Goal: Task Accomplishment & Management: Complete application form

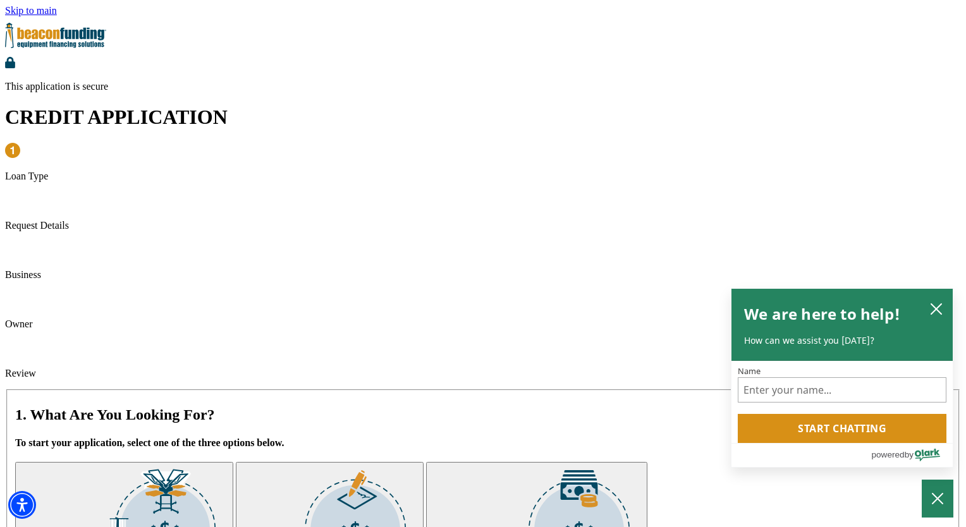
click at [152, 464] on img "submit" at bounding box center [165, 527] width 126 height 126
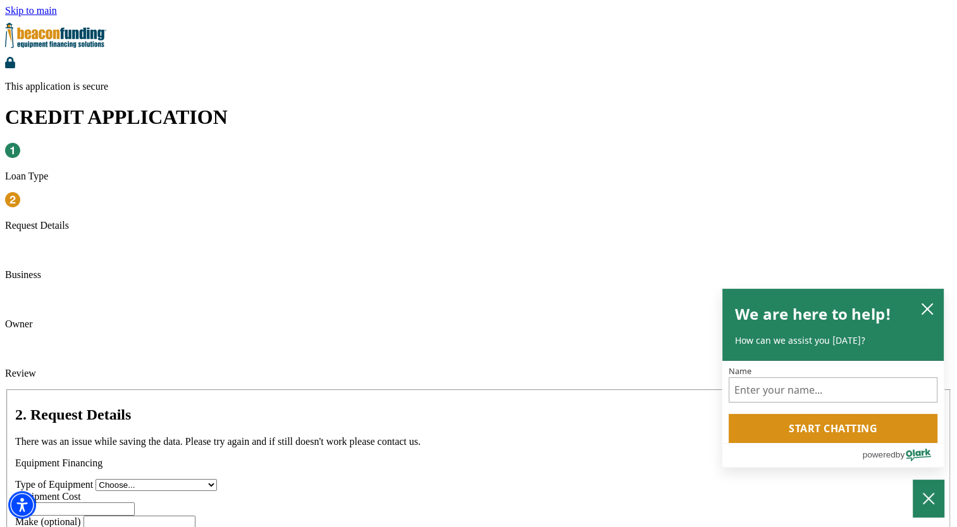
click at [161, 479] on select "Choose... Backhoe Boom/Bucket Truck Chipper Commercial Mower Crane DTG/DTF Prin…" at bounding box center [155, 485] width 121 height 12
select select "1"
click at [95, 479] on select "Choose... Backhoe Boom/Bucket Truck Chipper Commercial Mower Crane DTG/DTF Prin…" at bounding box center [155, 485] width 121 height 12
click at [135, 503] on input "Equipment Cost" at bounding box center [79, 509] width 112 height 13
type input "115,000"
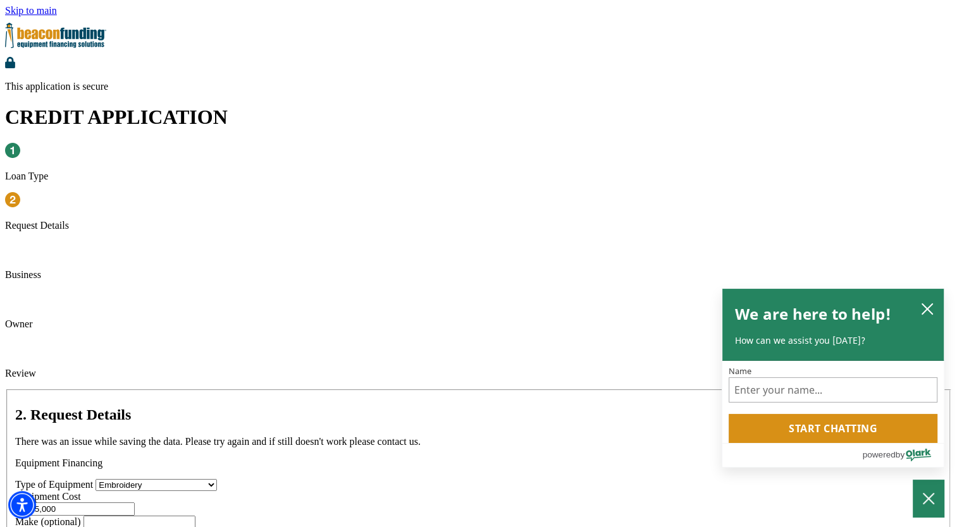
click at [195, 516] on input "Make (optional)" at bounding box center [139, 522] width 112 height 13
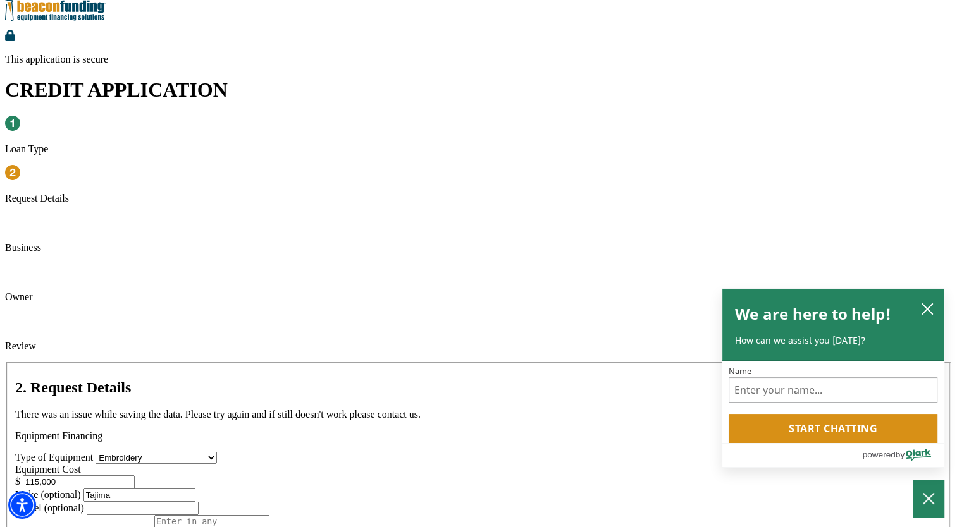
scroll to position [28, 0]
type input "Tajima"
click at [154, 515] on textarea "Equipment Description (optional)" at bounding box center [211, 526] width 115 height 23
paste textarea "TMEZ 1506-436"
type textarea "TMEZ 1506-436 $91,190 TMEZ Single $24,640"
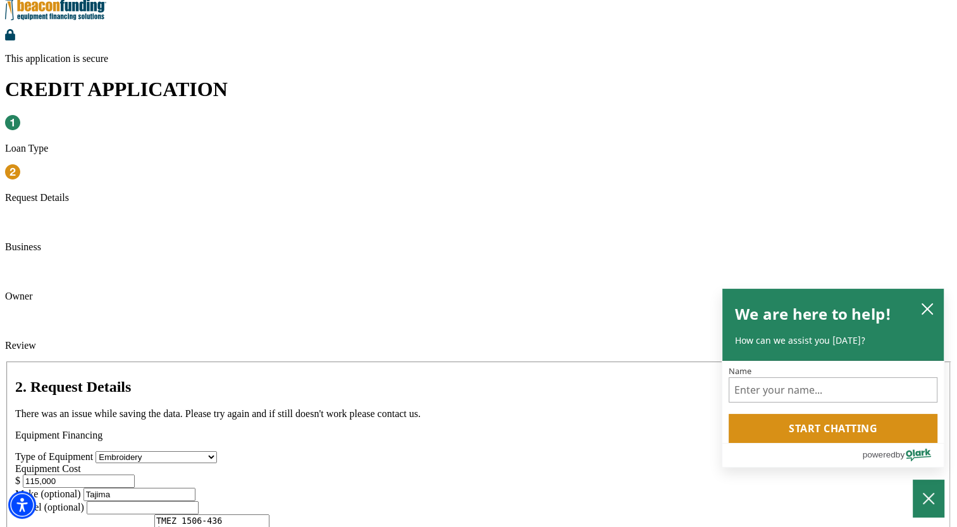
drag, startPoint x: 420, startPoint y: 171, endPoint x: 398, endPoint y: 183, distance: 24.3
click at [398, 451] on div "Type of Equipment Choose... Backhoe Boom/Bucket Truck Chipper Commercial Mower …" at bounding box center [478, 469] width 926 height 37
type input "115,830"
type input "Lilly Girl"
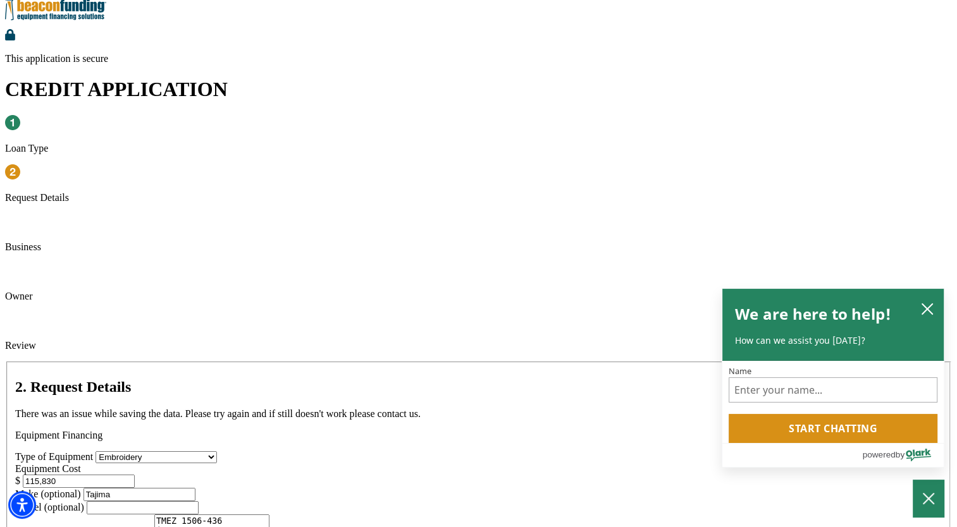
type input "paigepace@att.net"
type input "9032557724"
type input "Tiffiany"
type input "Pace"
type input "(903) 255-7724"
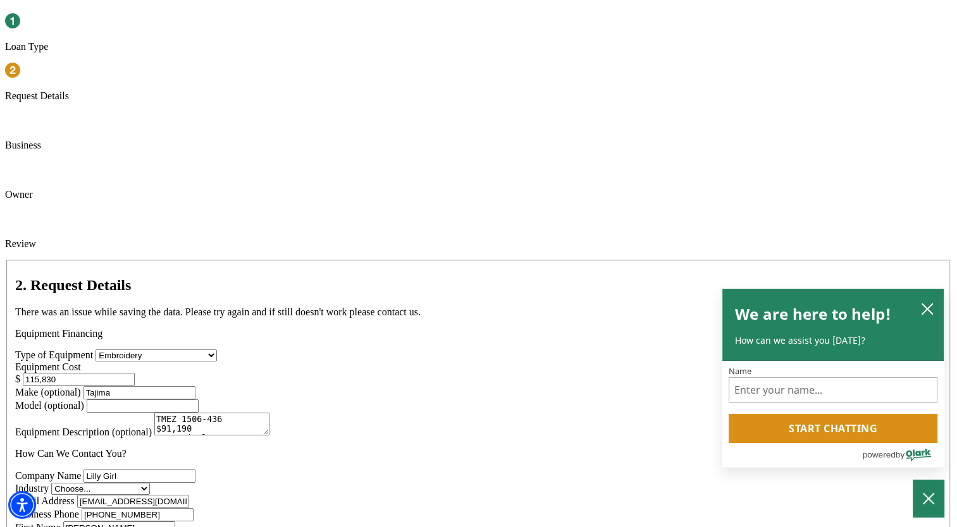
scroll to position [156, 0]
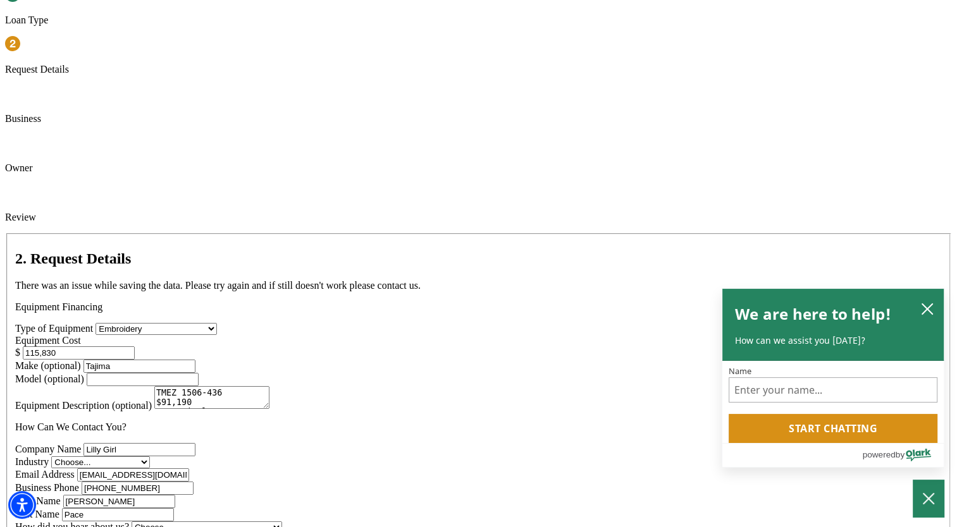
click at [150, 457] on select "Choose... Towing Landscape/Hardscape Decorated Apparel Septic Light Constructio…" at bounding box center [100, 463] width 99 height 12
select select "3"
click at [150, 457] on select "Choose... Towing Landscape/Hardscape Decorated Apparel Septic Light Constructio…" at bounding box center [100, 463] width 99 height 12
click at [282, 522] on select "Choose... Internet Search Vendor Referral Word of Mouth Client Referral Email E…" at bounding box center [207, 528] width 150 height 12
select select "14"
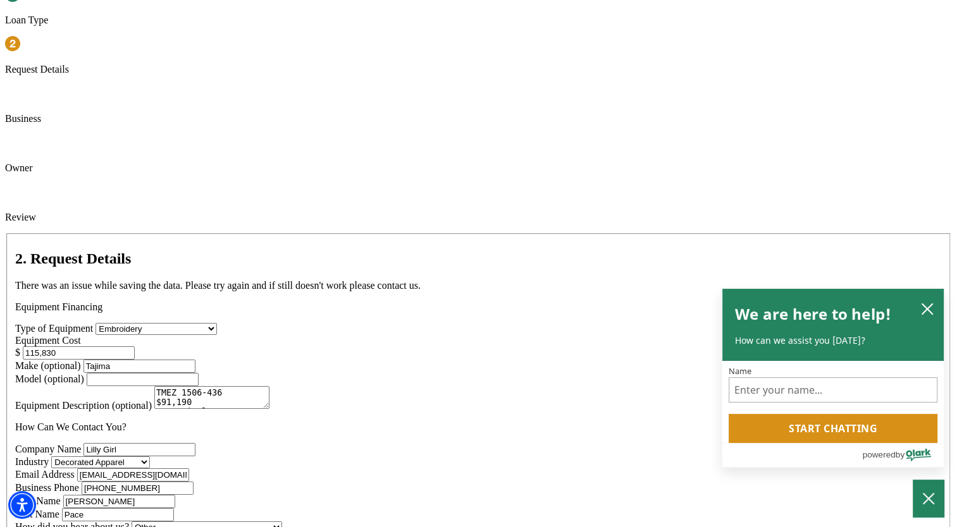
click at [132, 522] on select "Choose... Internet Search Vendor Referral Word of Mouth Client Referral Email E…" at bounding box center [207, 528] width 150 height 12
click at [189, 469] on input "paigepace@att.net" at bounding box center [133, 475] width 112 height 13
drag, startPoint x: 206, startPoint y: 291, endPoint x: 157, endPoint y: 305, distance: 50.6
click at [157, 469] on div "Email Address paigepace@att.net Business Phone (903) 255-7724" at bounding box center [478, 482] width 926 height 27
type input "paigepace@aol.com"
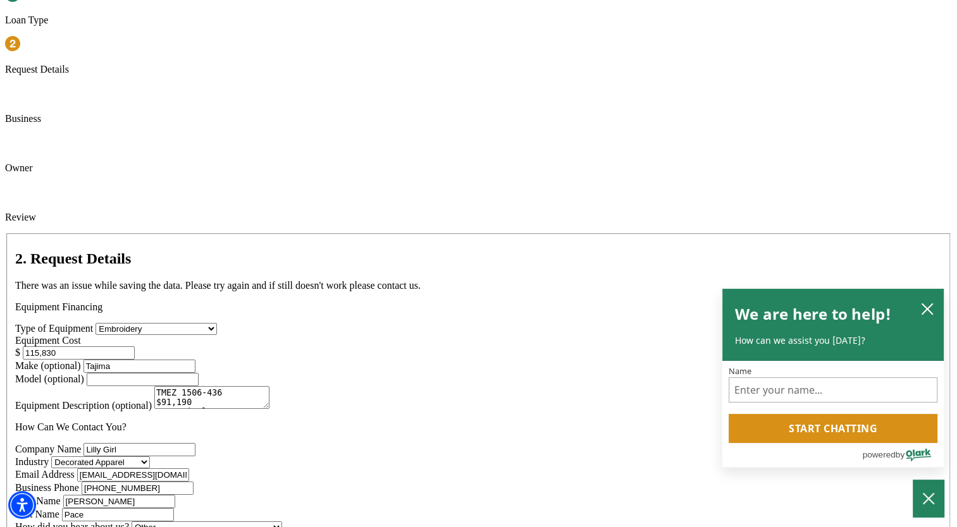
click at [80, 305] on div "2. Request Details There was an issue while saving the data. Please try again a…" at bounding box center [478, 424] width 947 height 382
drag, startPoint x: 147, startPoint y: 351, endPoint x: 56, endPoint y: 350, distance: 91.1
type input "Derek"
drag, startPoint x: 441, startPoint y: 297, endPoint x: 386, endPoint y: 311, distance: 57.5
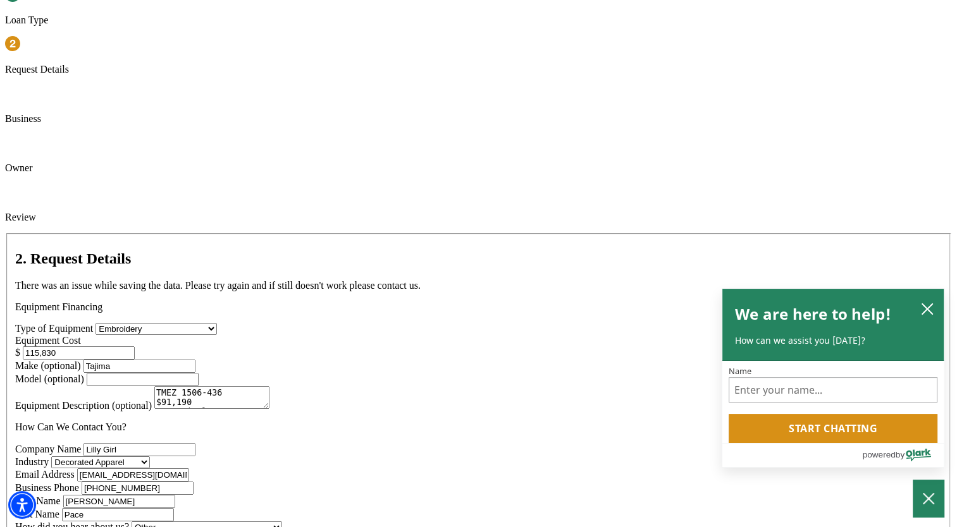
click at [386, 469] on div "Email Address paigepace@aol.com Business Phone (903) 255-7724" at bounding box center [478, 482] width 926 height 27
type input "(903) 277-5691"
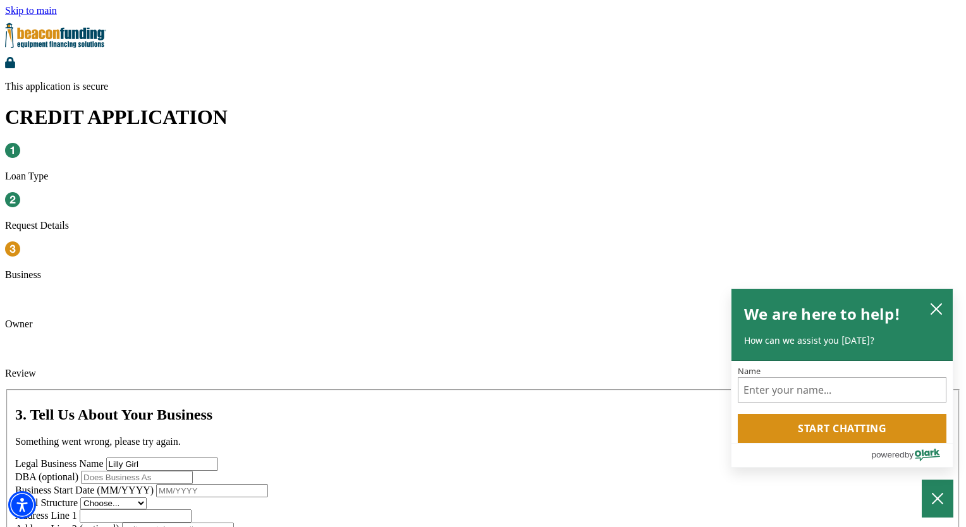
click at [193, 471] on input "DBA (optional)" at bounding box center [137, 477] width 112 height 13
type input "Girlie Girl Originals"
click at [147, 498] on select "Choose... Corporation LLC LLP Municipality Non-Profit Partnership Proprietorship" at bounding box center [113, 504] width 66 height 12
select select "1"
click at [147, 498] on select "Choose... Corporation LLC LLP Municipality Non-Profit Partnership Proprietorship" at bounding box center [113, 504] width 66 height 12
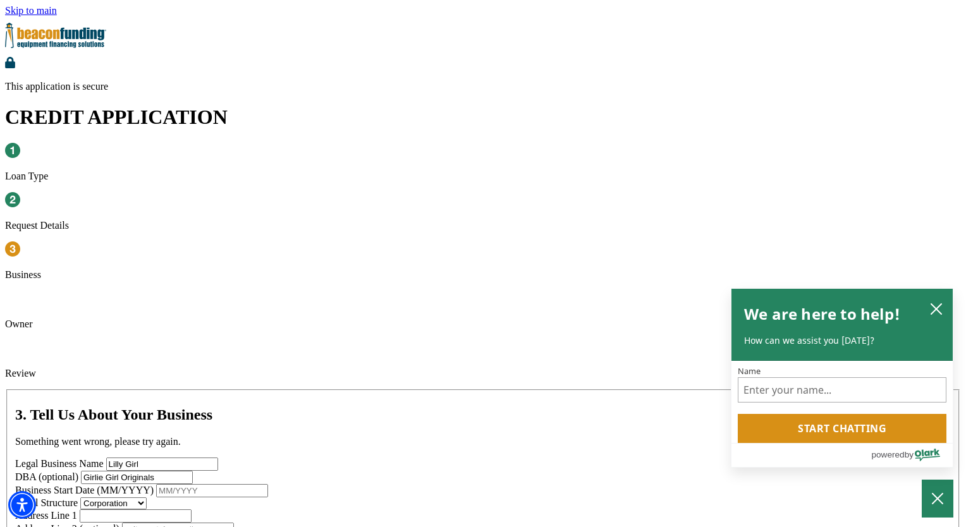
click at [176, 484] on input "Business Start Date (MM/YYYY)" at bounding box center [212, 490] width 112 height 13
type input "05/2014"
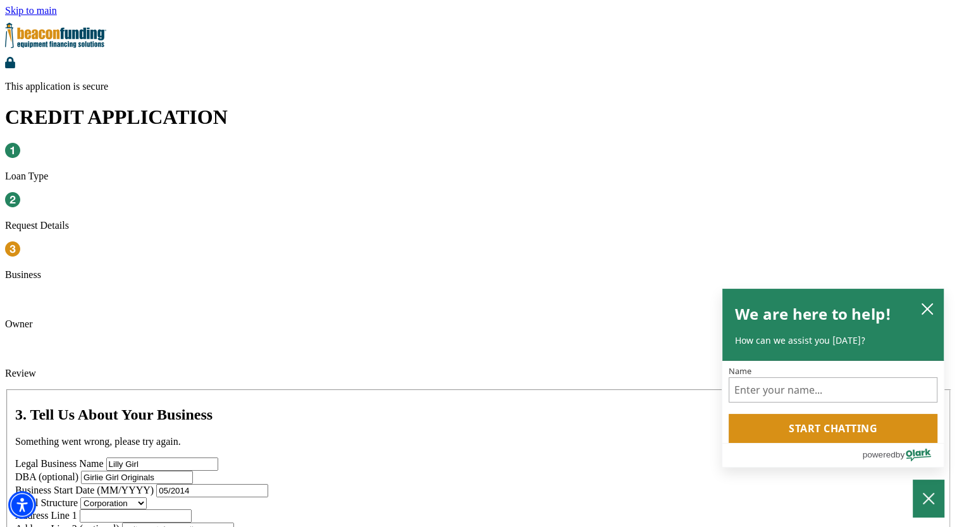
click at [164, 510] on input "Address Line 1" at bounding box center [136, 516] width 112 height 13
click at [151, 510] on input "Address Line 1" at bounding box center [136, 516] width 112 height 13
type input "601 [GEOGRAPHIC_DATA][PERSON_NAME]"
type input "Booneville"
select select "26"
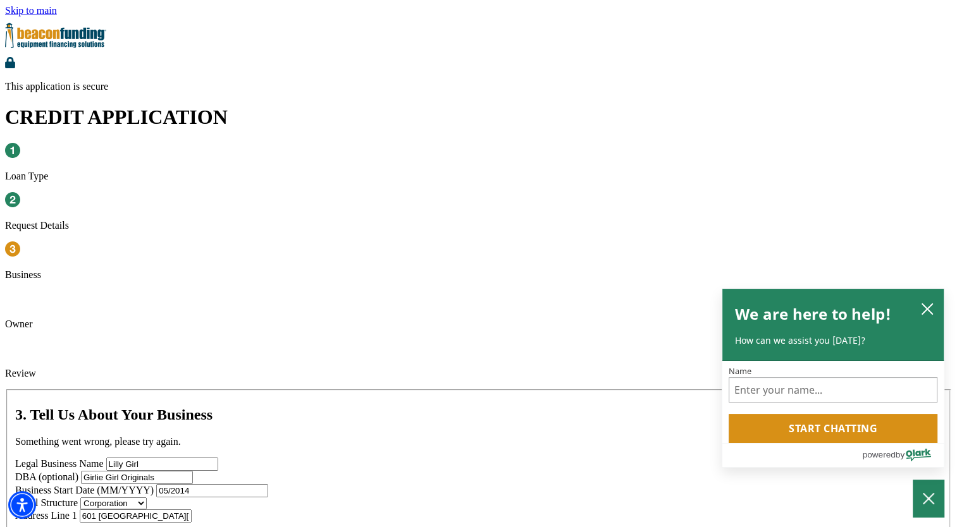
type input "38829"
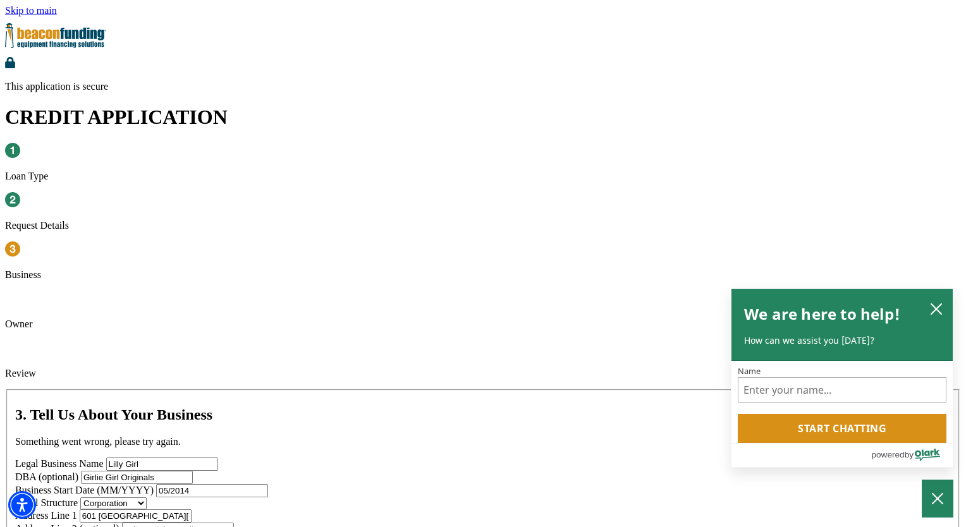
click at [81, 390] on div "3. Tell Us About Your Business Something went wrong, please try again. Legal Bu…" at bounding box center [483, 506] width 956 height 233
drag, startPoint x: 188, startPoint y: 391, endPoint x: 133, endPoint y: 410, distance: 58.4
type input "("
type input "[PHONE_NUMBER]"
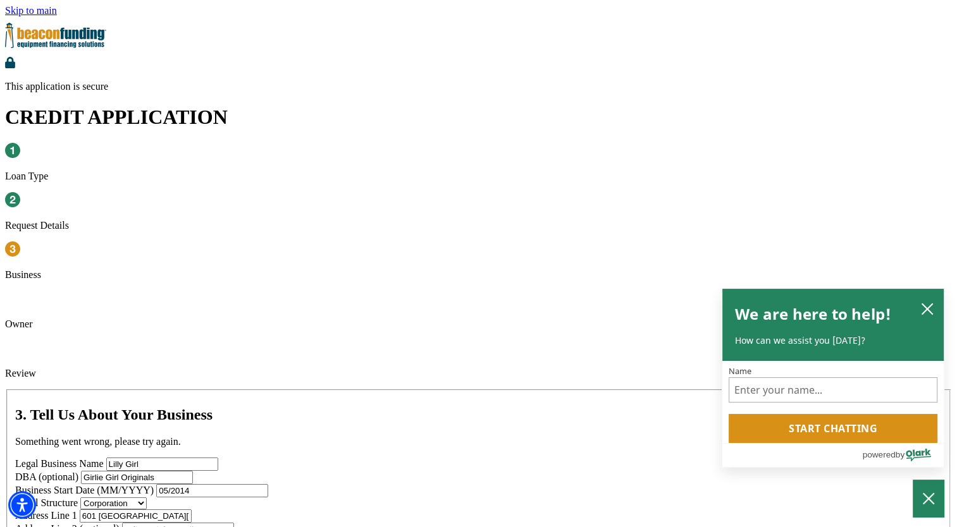
type input "[US_EMPLOYER_IDENTIFICATION_NUMBER]"
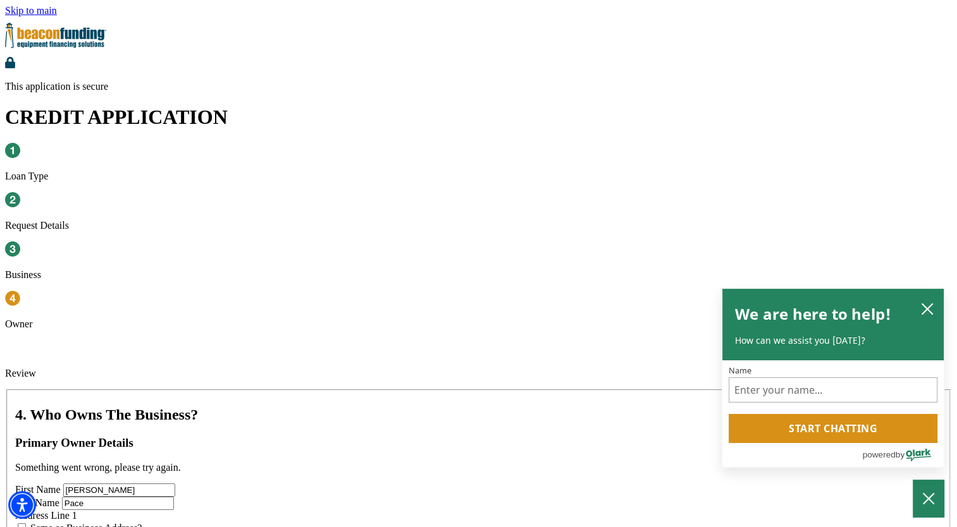
type input "9170 Fm 1397"
type input "Texarkana"
select select "45"
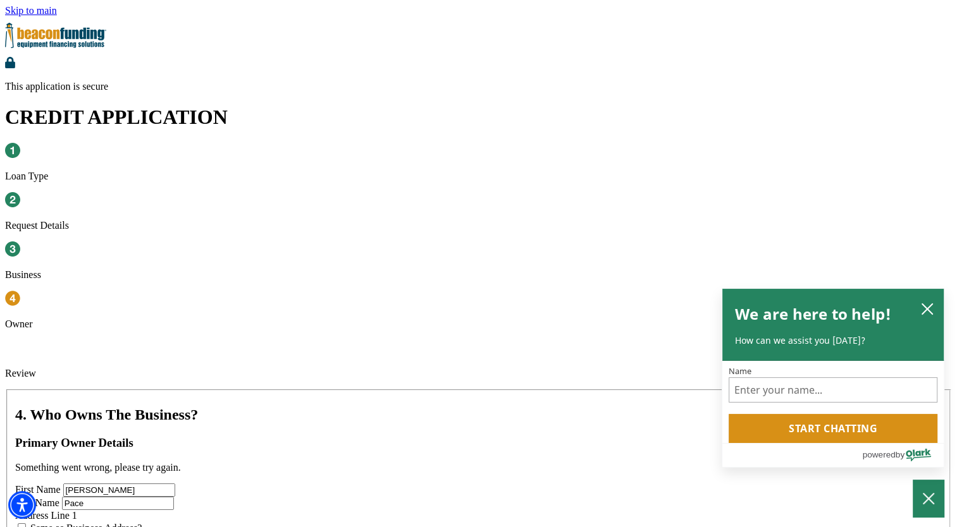
type input "75503"
type input "9032775691"
type input "gir"
type input "[PHONE_NUMBER]"
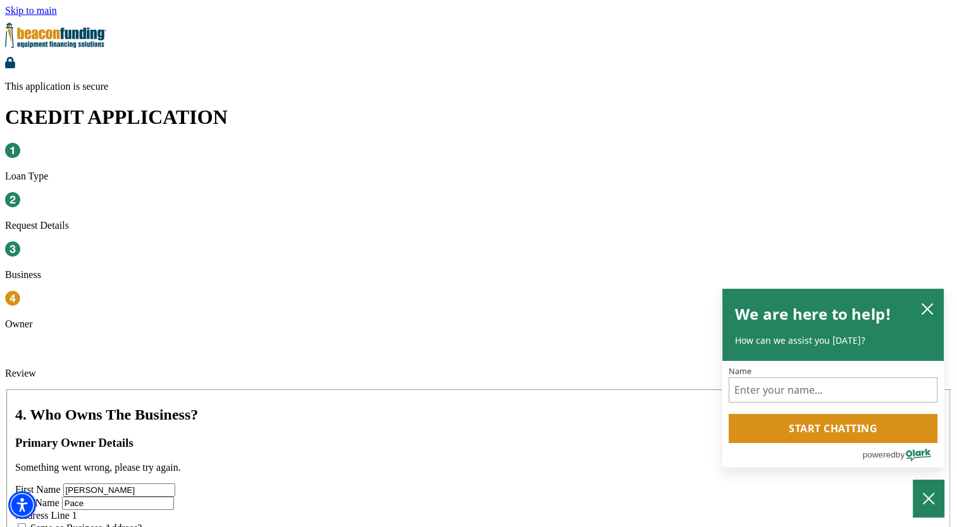
type input "450-73-6029"
drag, startPoint x: 405, startPoint y: 434, endPoint x: 314, endPoint y: 429, distance: 91.8
type input "50"
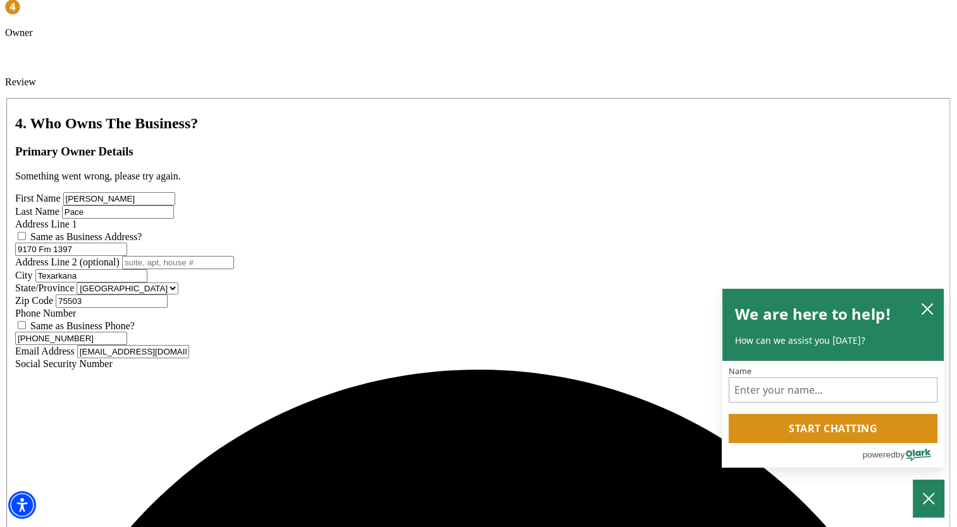
scroll to position [293, 0]
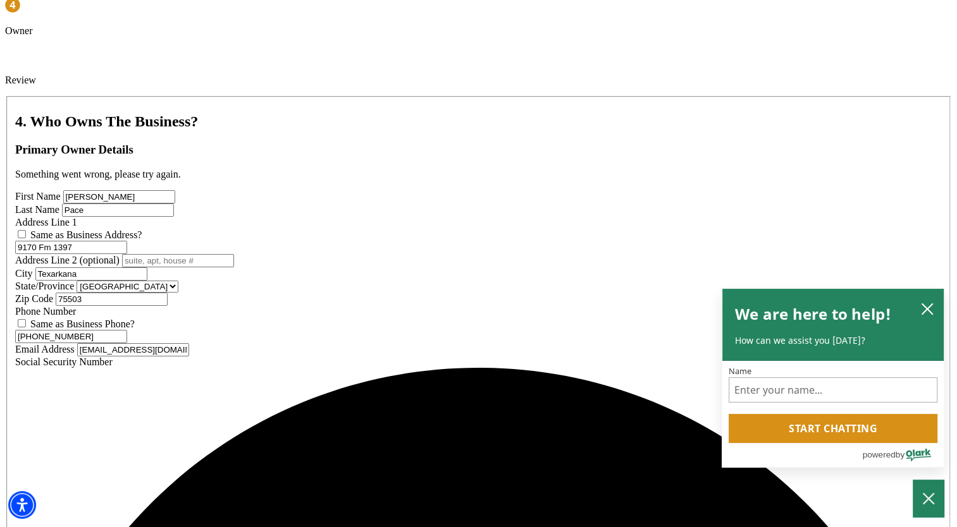
type input "[PERSON_NAME]"
type input "Pace"
type input "1401 College Drive"
type input "Texarkana"
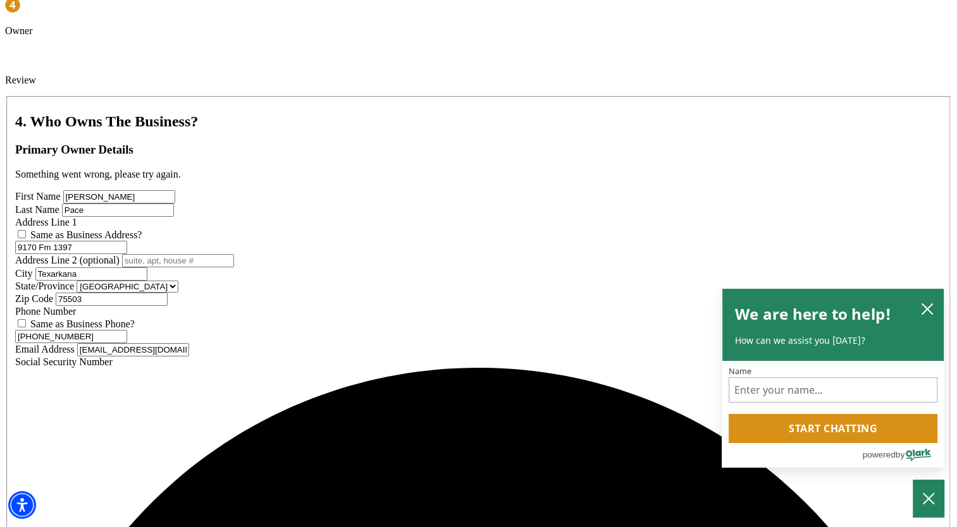
select select "45"
type input "75503"
type input "9032557724"
type input "[EMAIL_ADDRESS][DOMAIN_NAME]"
type input "Lil"
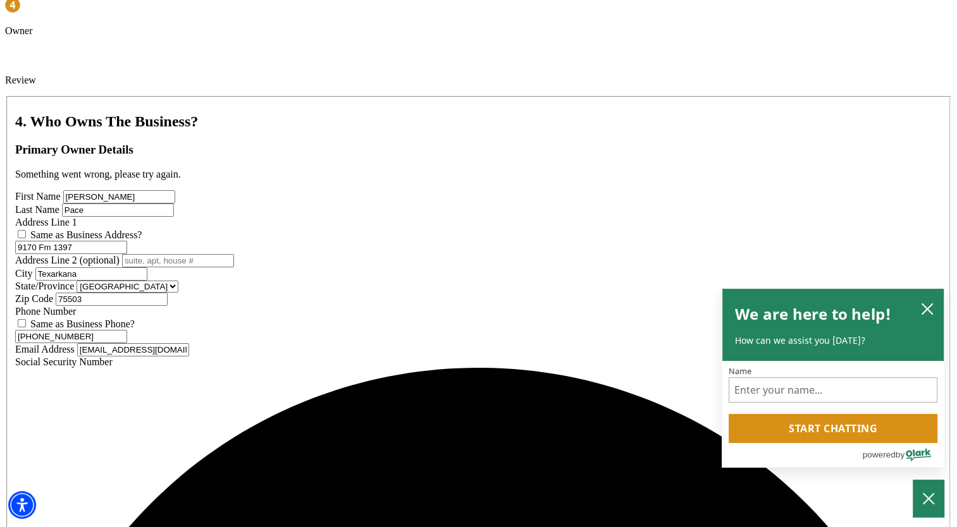
type input "[PHONE_NUMBER]"
drag, startPoint x: 199, startPoint y: 339, endPoint x: 71, endPoint y: 364, distance: 130.2
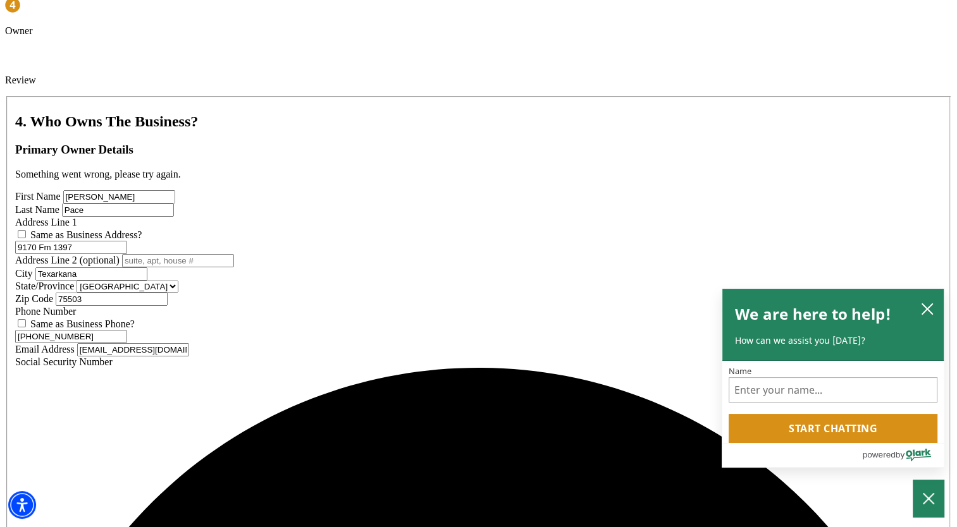
type input "9170 Fm 1397"
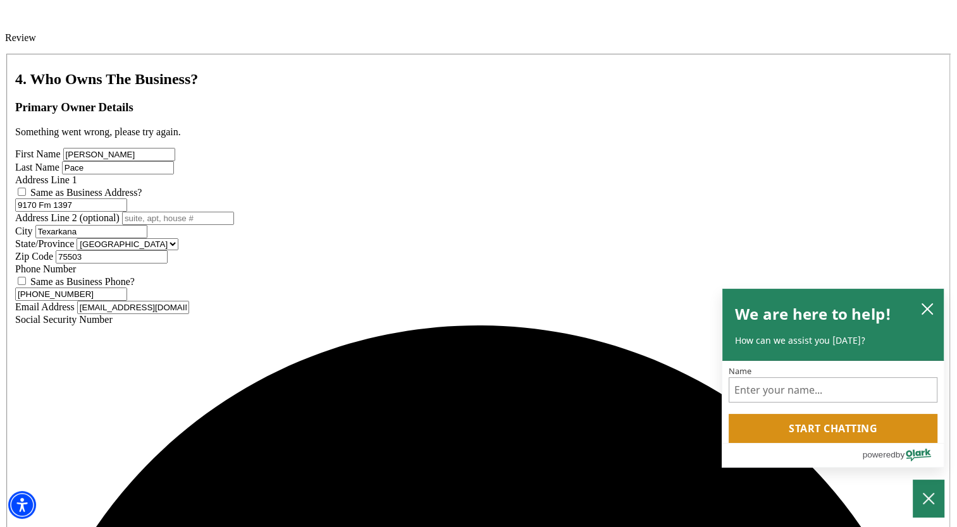
scroll to position [337, 0]
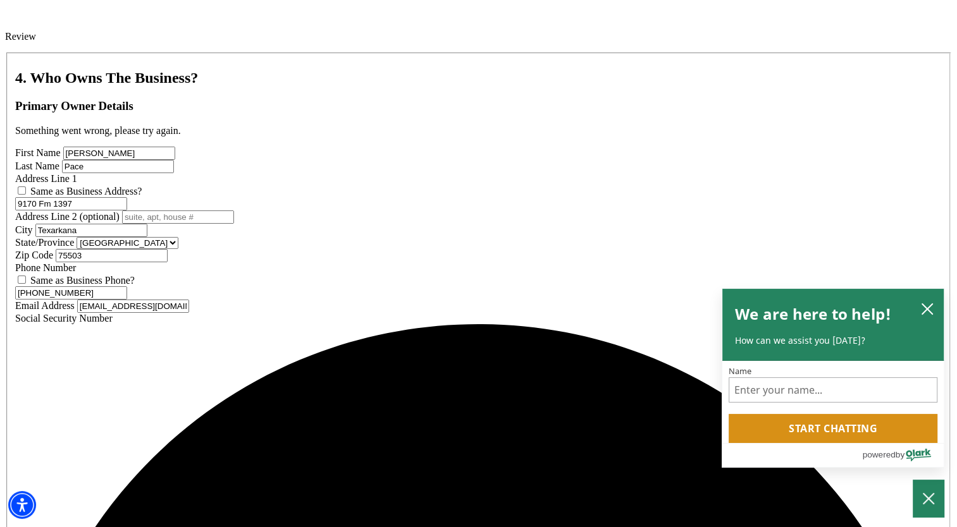
drag, startPoint x: 176, startPoint y: 409, endPoint x: 128, endPoint y: 422, distance: 49.7
type input "(903) 277-5691"
drag, startPoint x: 382, startPoint y: 467, endPoint x: 310, endPoint y: 469, distance: 72.1
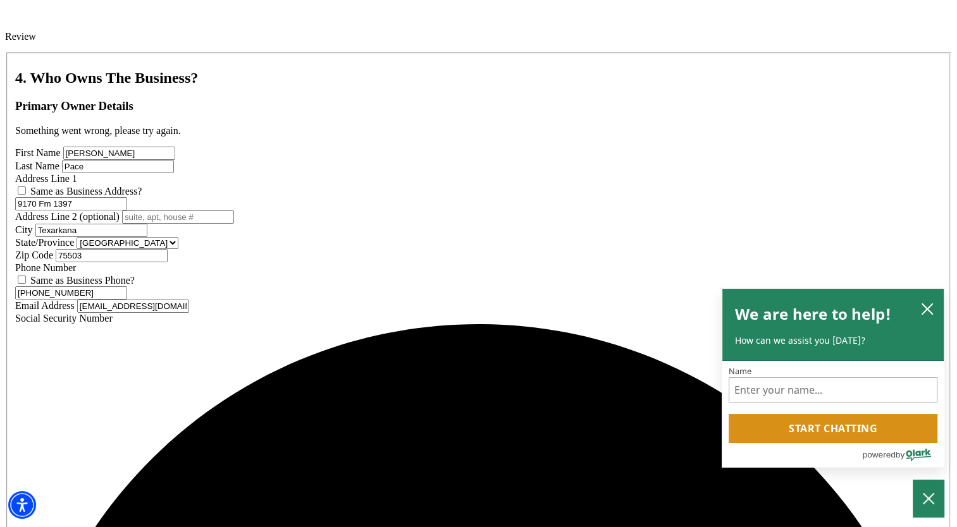
type input "50"
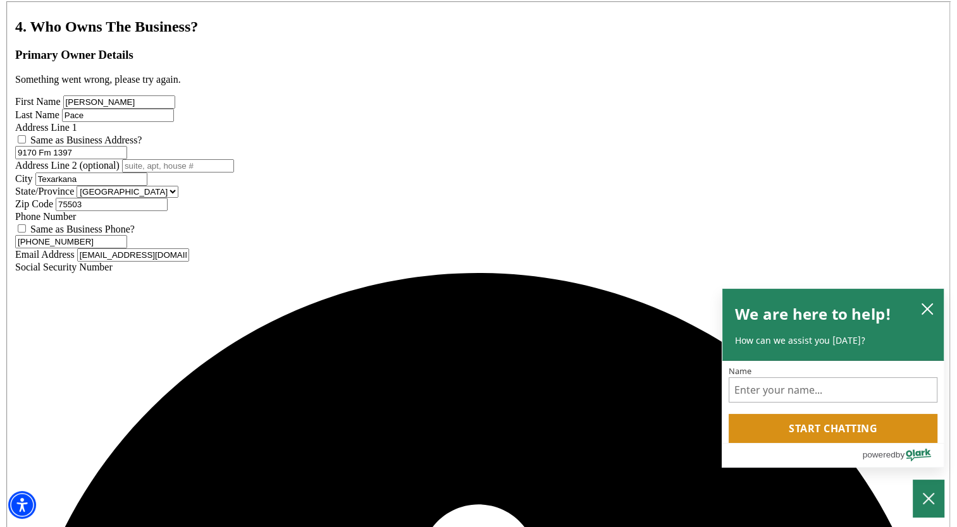
scroll to position [395, 0]
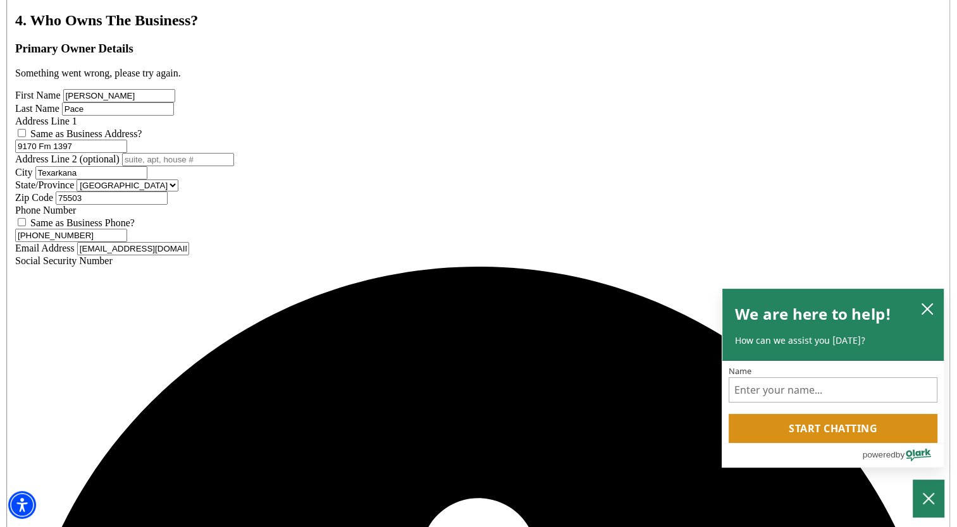
type input "430-69-0978"
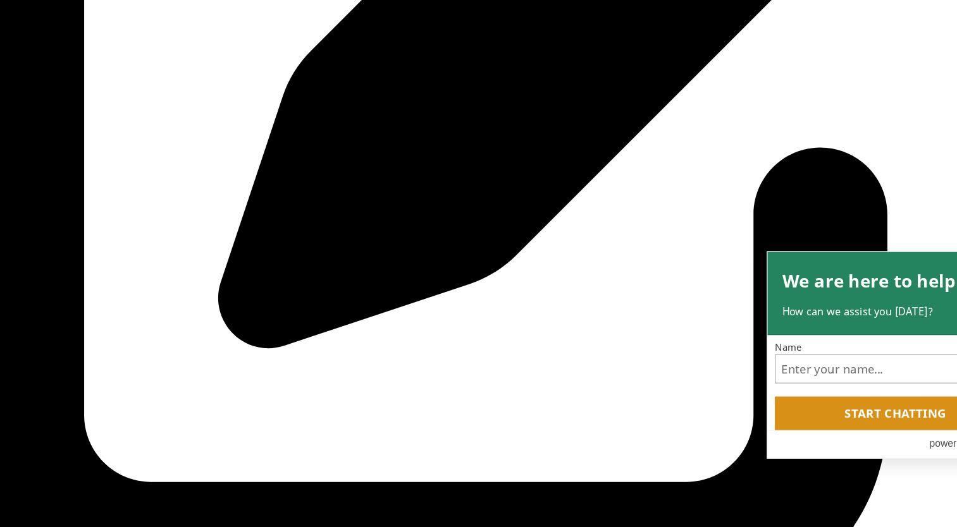
scroll to position [821, 0]
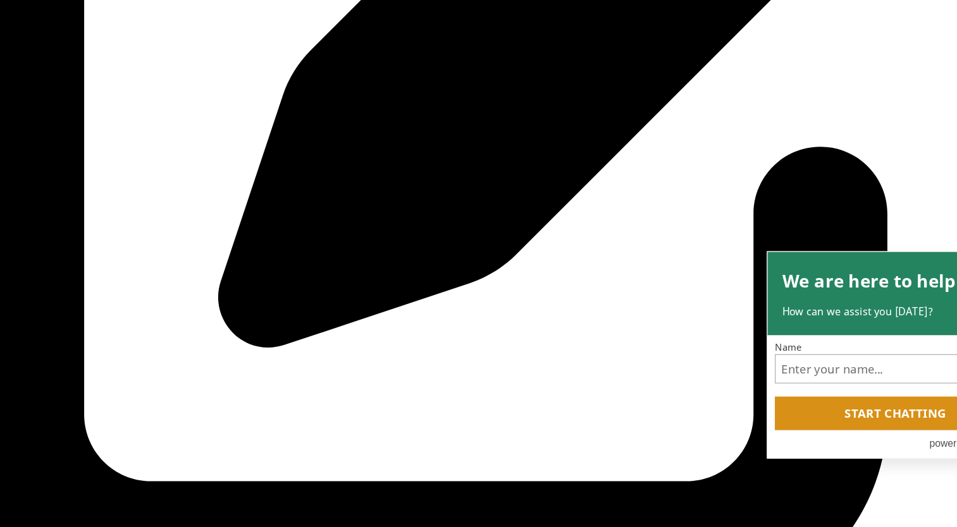
checkbox input "true"
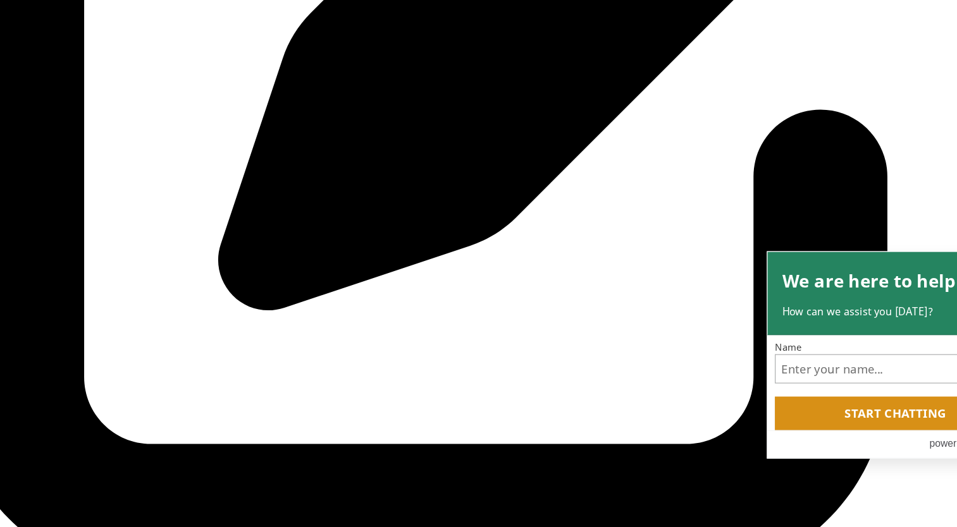
scroll to position [852, 0]
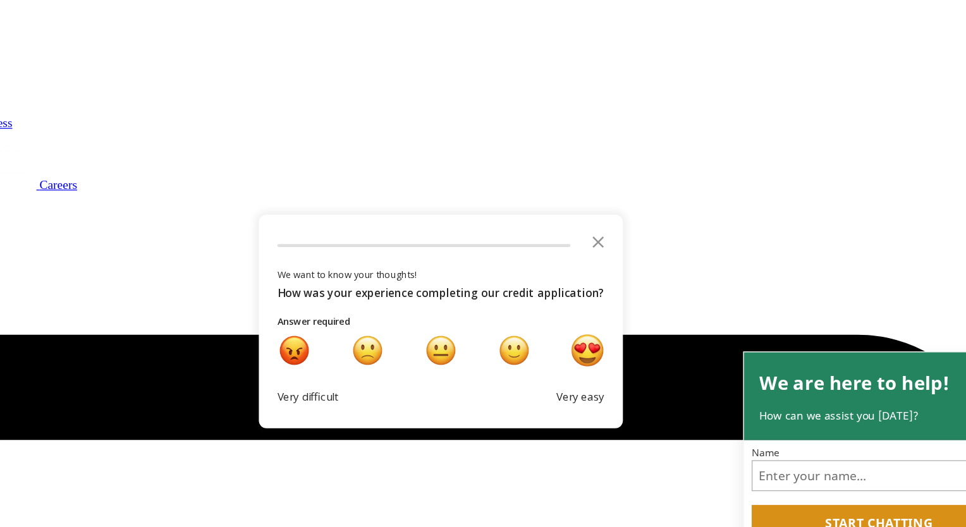
click at [596, 284] on div "very happy" at bounding box center [603, 287] width 27 height 27
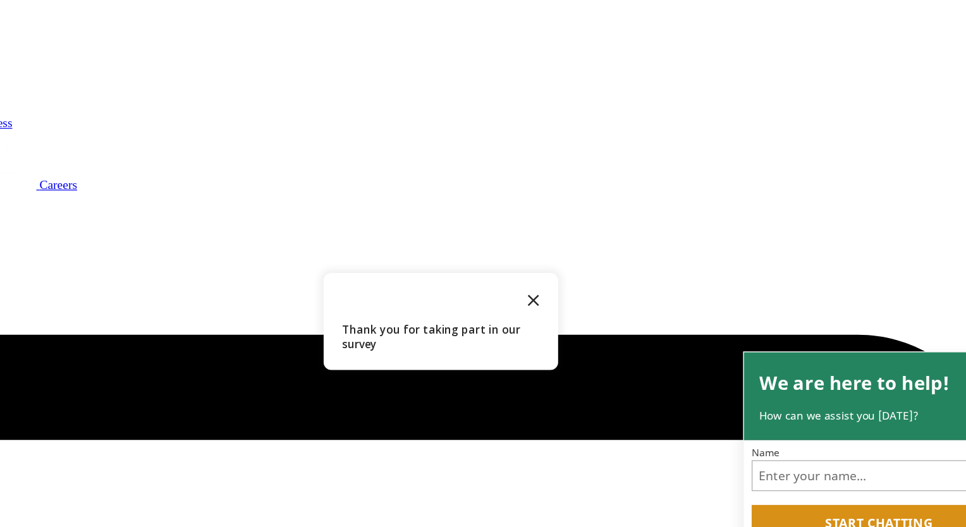
click at [560, 251] on icon "Close the survey" at bounding box center [558, 245] width 25 height 25
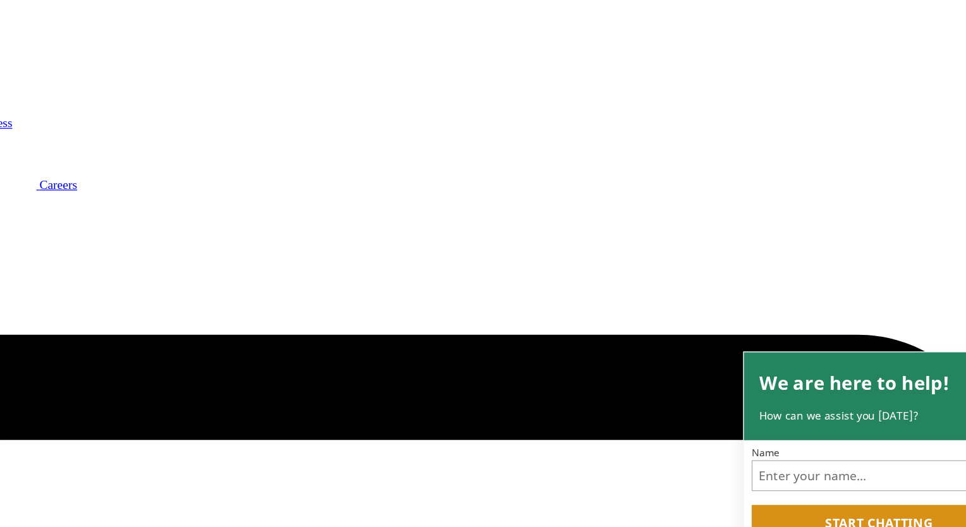
scroll to position [71, 0]
type input "ren"
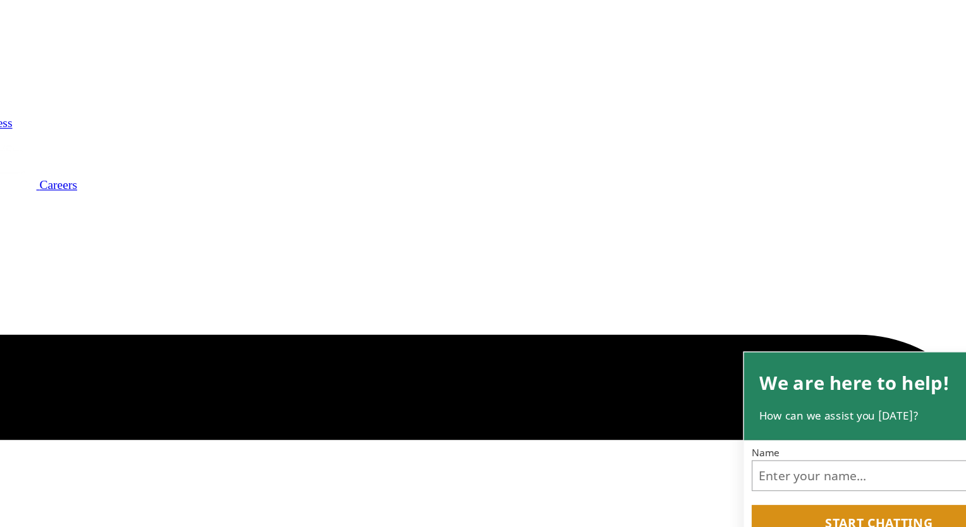
type input "lillygirl5870"
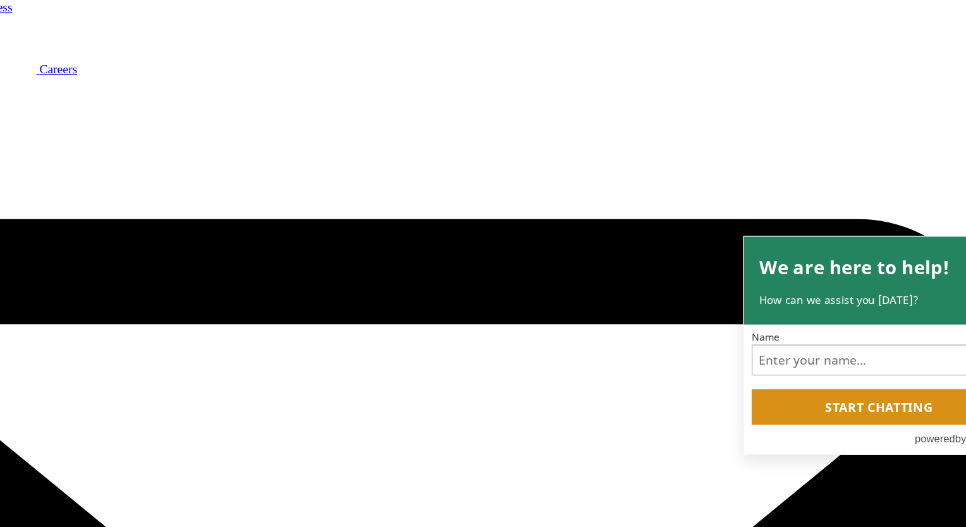
scroll to position [59, 0]
checkbox input "true"
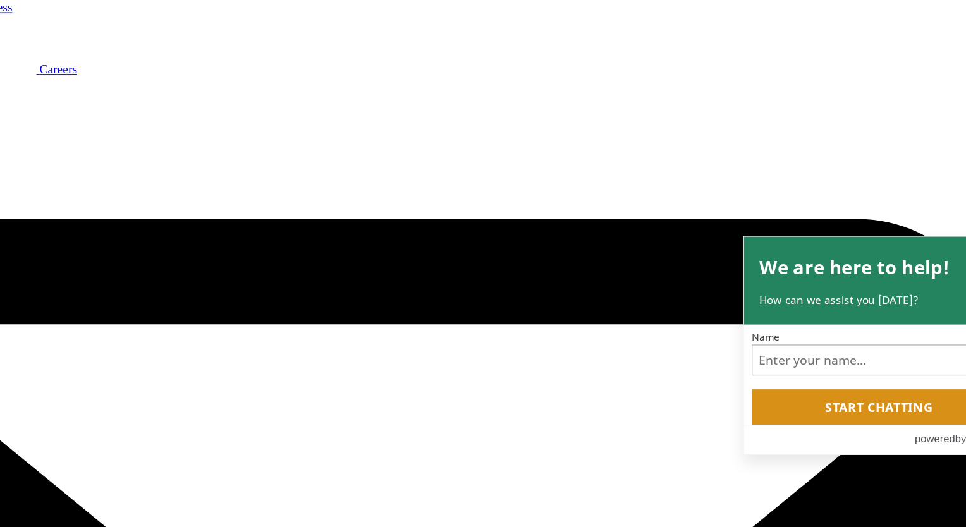
checkbox input "true"
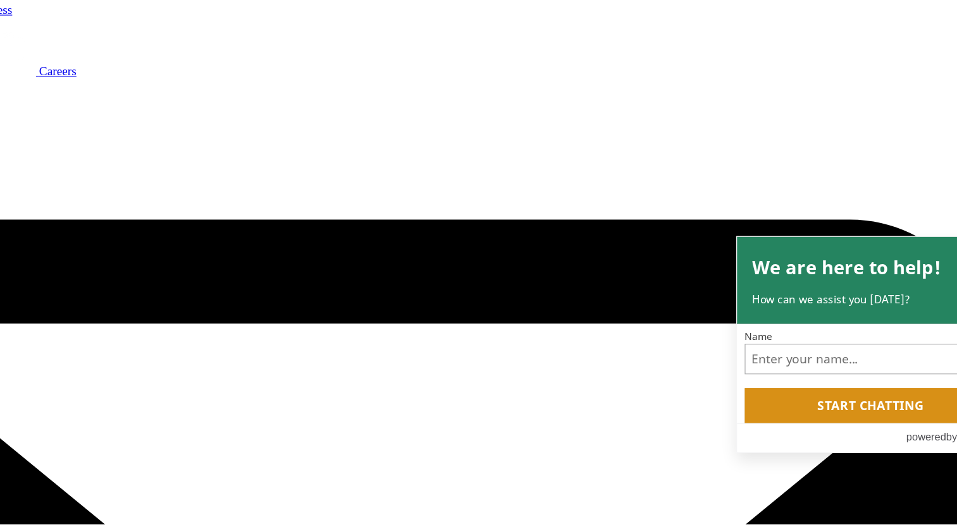
scroll to position [0, 0]
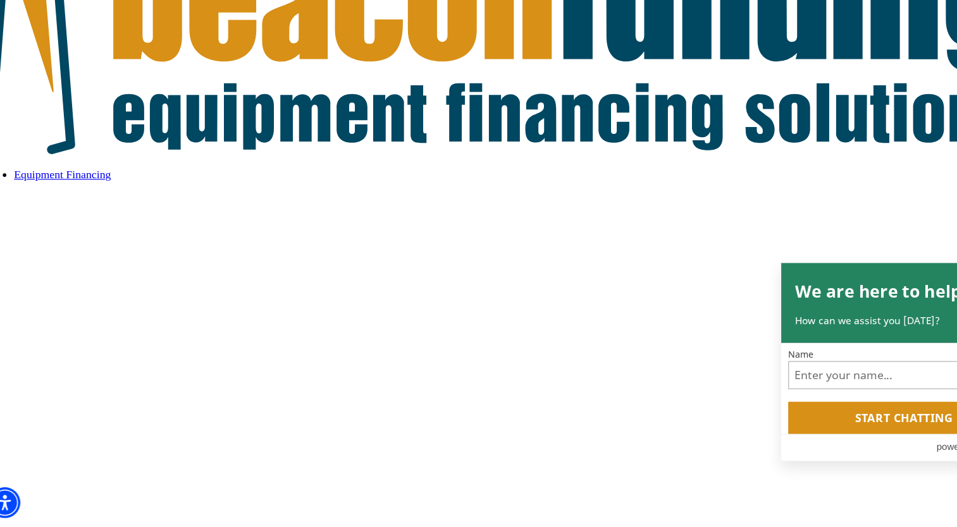
scroll to position [77, 0]
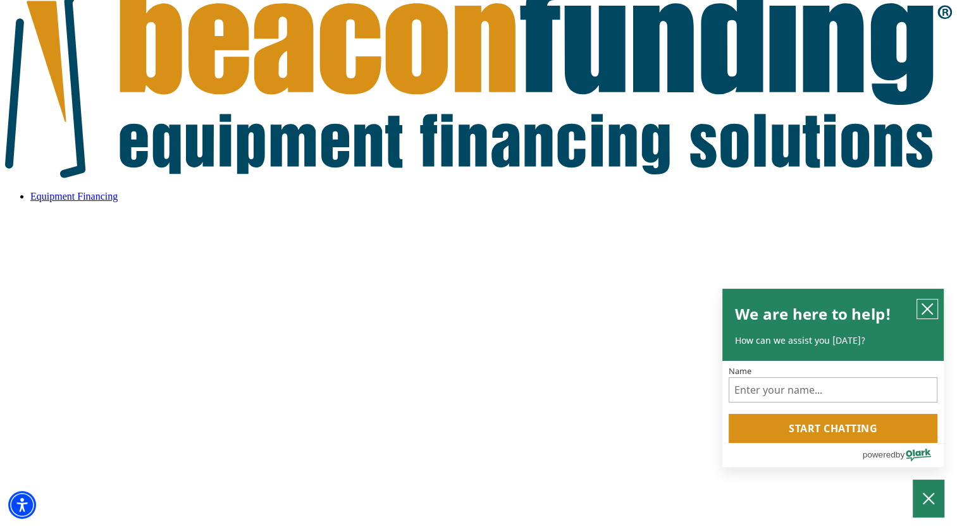
click at [924, 310] on icon "close chatbox" at bounding box center [927, 309] width 13 height 13
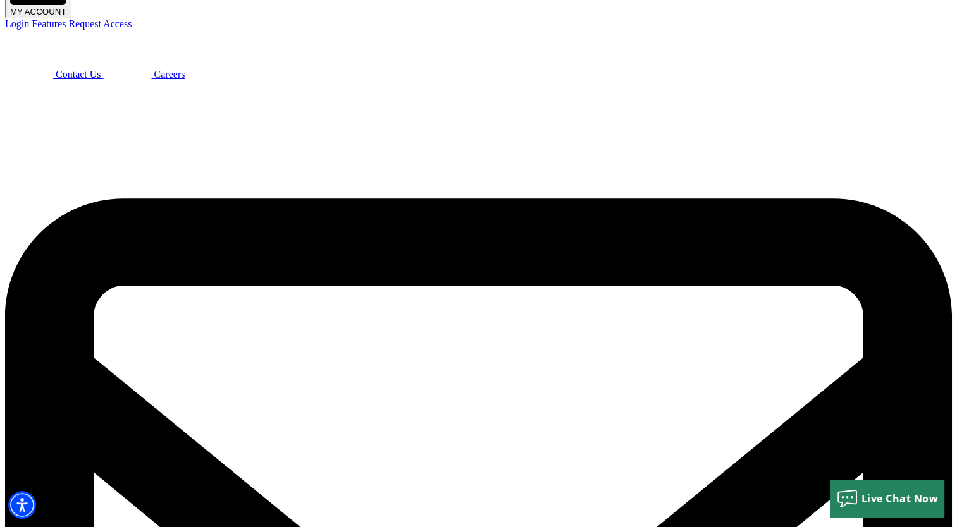
scroll to position [0, 0]
